Goal: Information Seeking & Learning: Learn about a topic

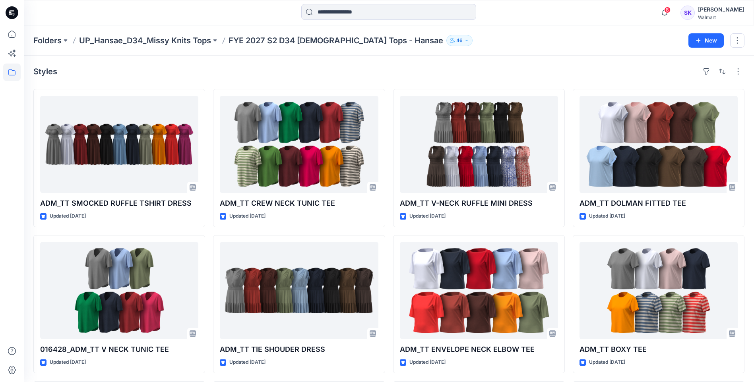
click at [369, 75] on div "Styles" at bounding box center [388, 71] width 711 height 13
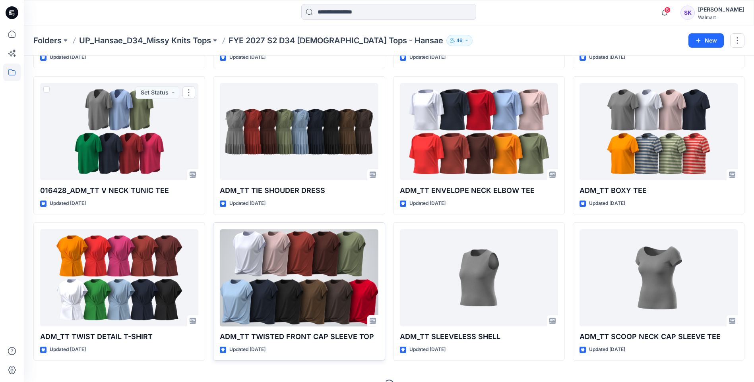
scroll to position [176, 0]
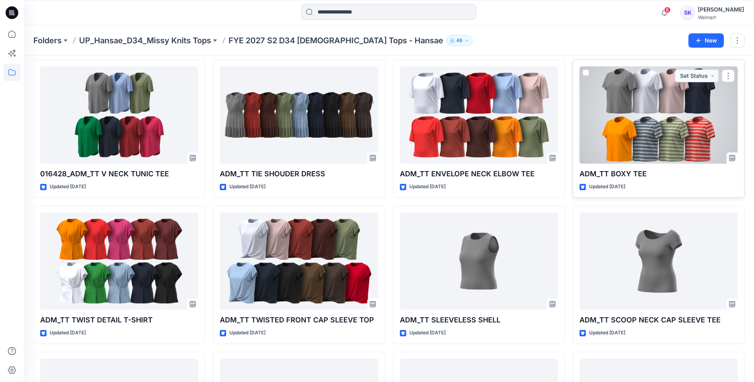
click at [660, 140] on div at bounding box center [658, 114] width 158 height 97
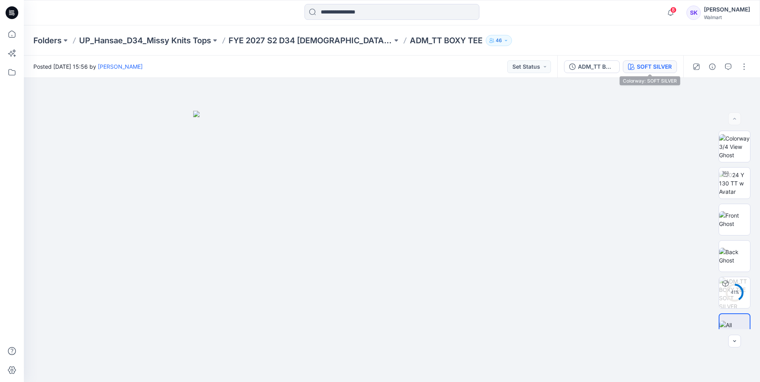
click at [648, 65] on div "SOFT SILVER" at bounding box center [653, 66] width 35 height 9
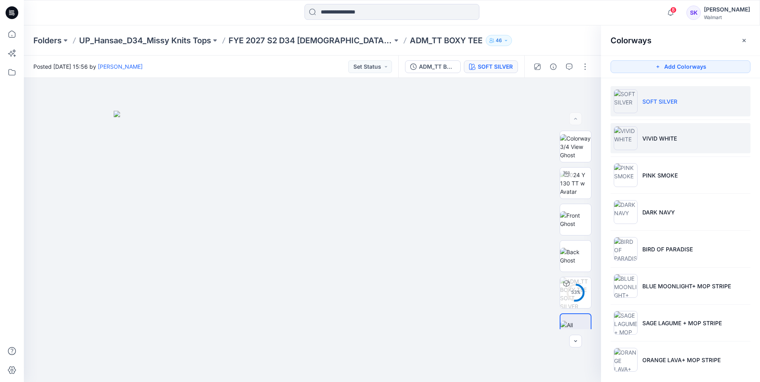
click at [668, 133] on li "VIVID WHITE" at bounding box center [680, 138] width 140 height 30
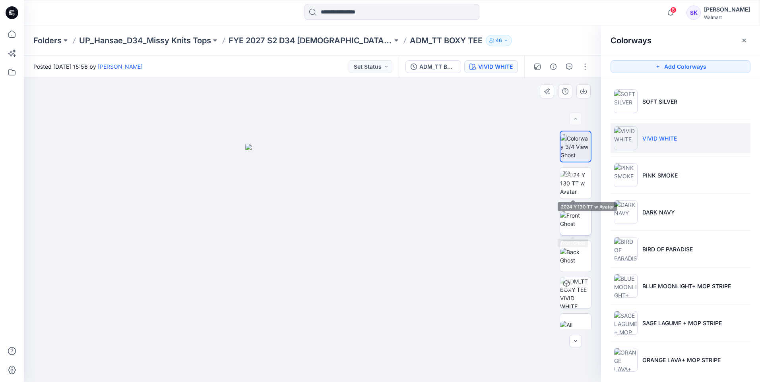
click at [575, 214] on img at bounding box center [575, 219] width 31 height 17
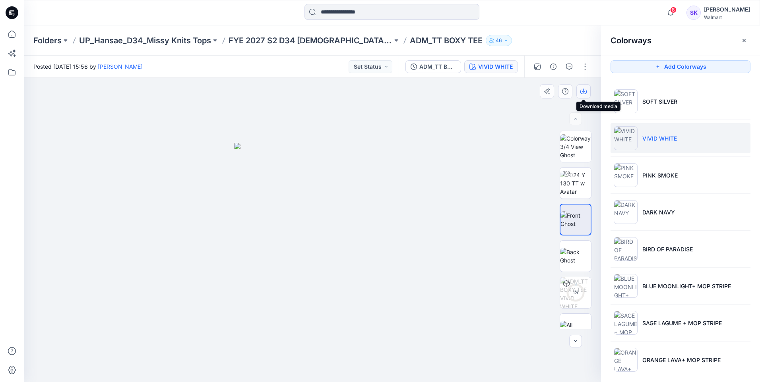
click at [586, 91] on icon "button" at bounding box center [583, 91] width 6 height 6
click at [516, 208] on div at bounding box center [312, 230] width 577 height 304
